Goal: Transaction & Acquisition: Download file/media

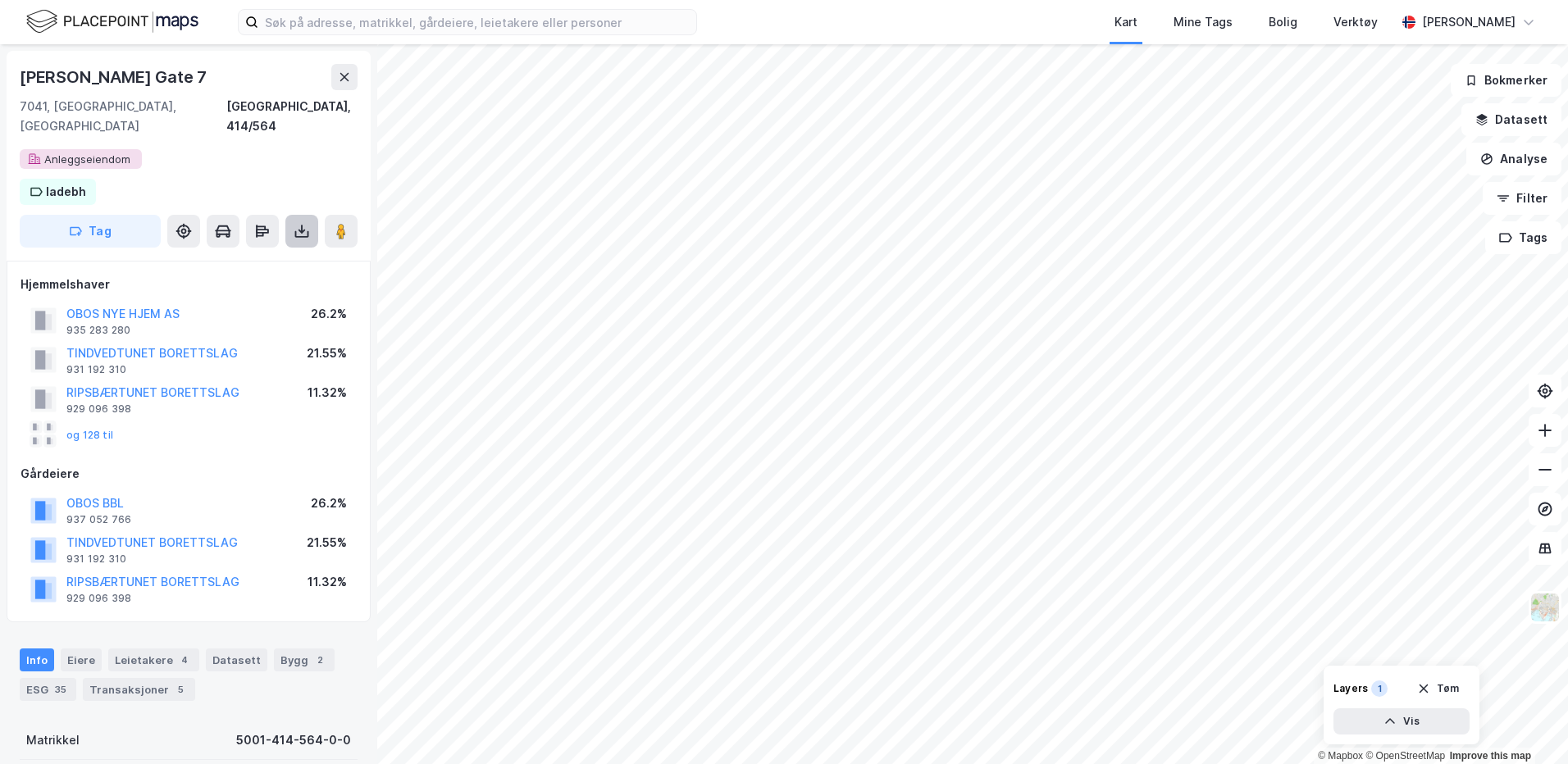
click at [289, 215] on button at bounding box center [301, 231] width 33 height 33
click at [252, 258] on div "Last ned grunnbok" at bounding box center [220, 264] width 95 height 13
